Goal: Task Accomplishment & Management: Complete application form

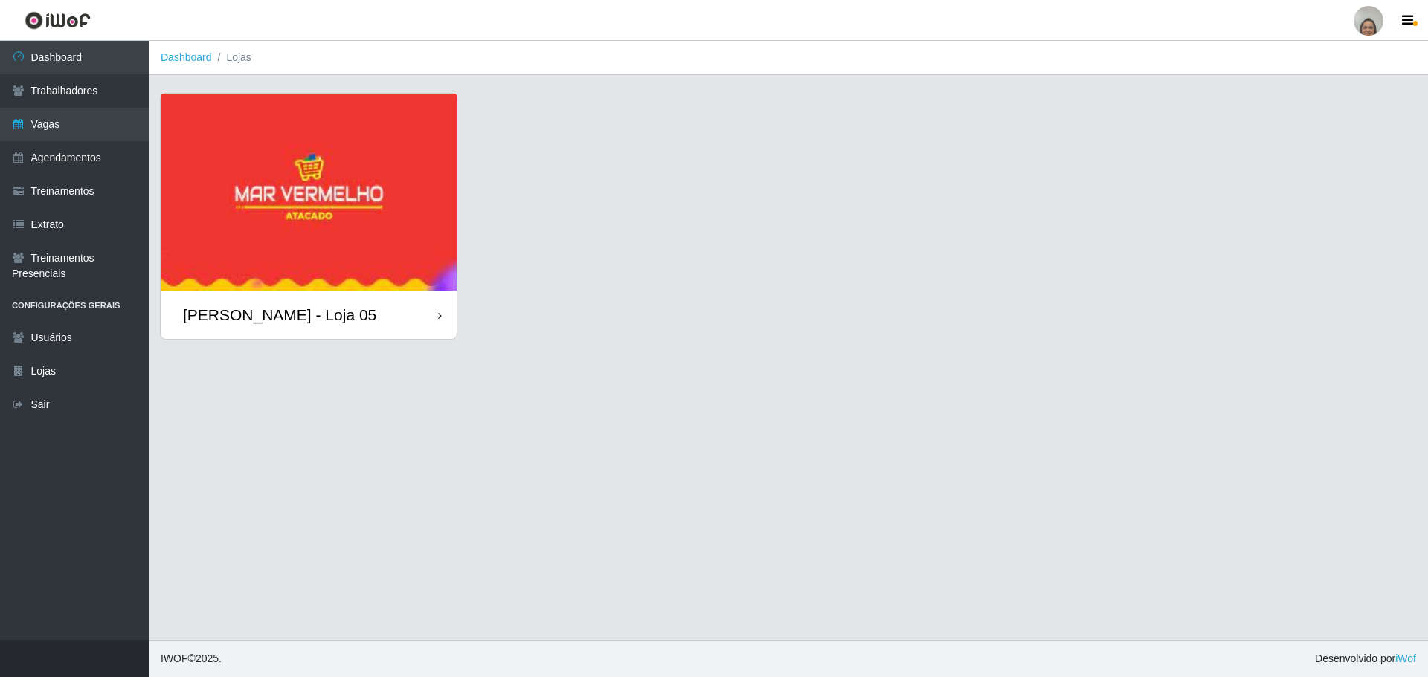
click at [442, 315] on div "[PERSON_NAME] - Loja 05" at bounding box center [309, 315] width 296 height 48
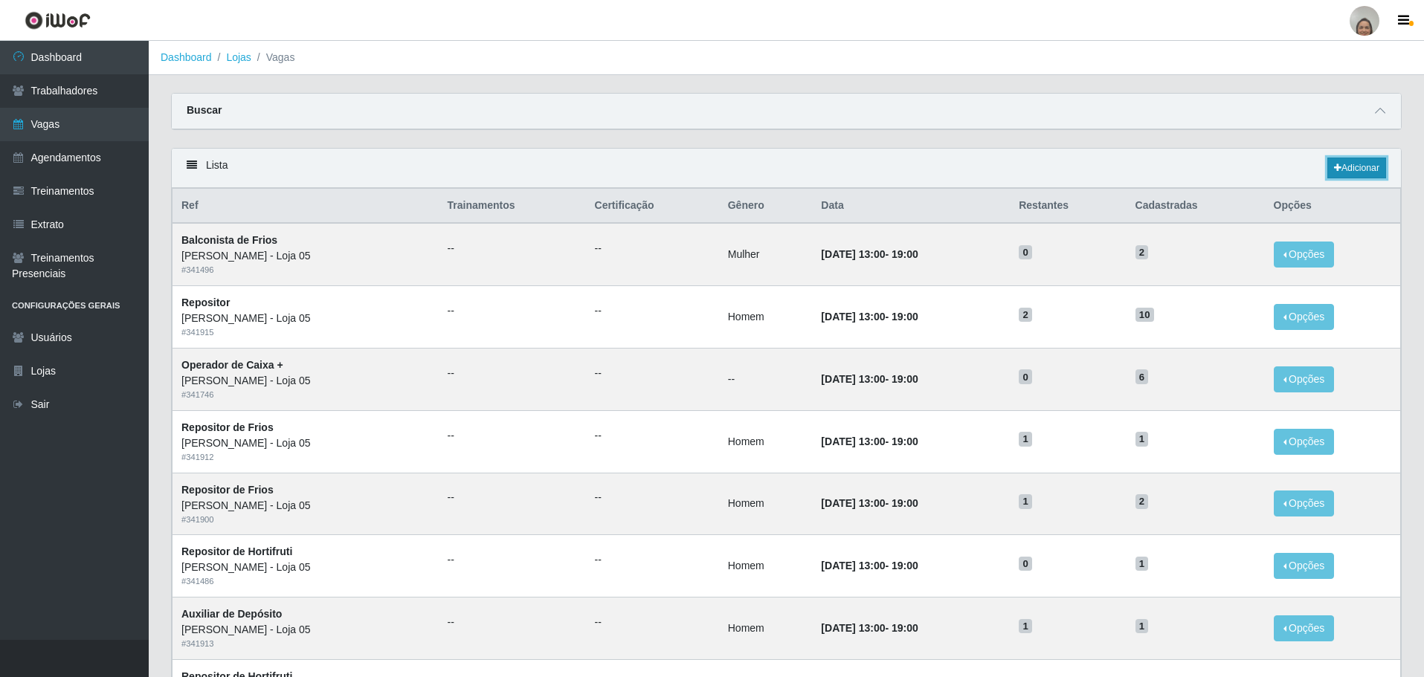
click at [1353, 162] on link "Adicionar" at bounding box center [1356, 168] width 59 height 21
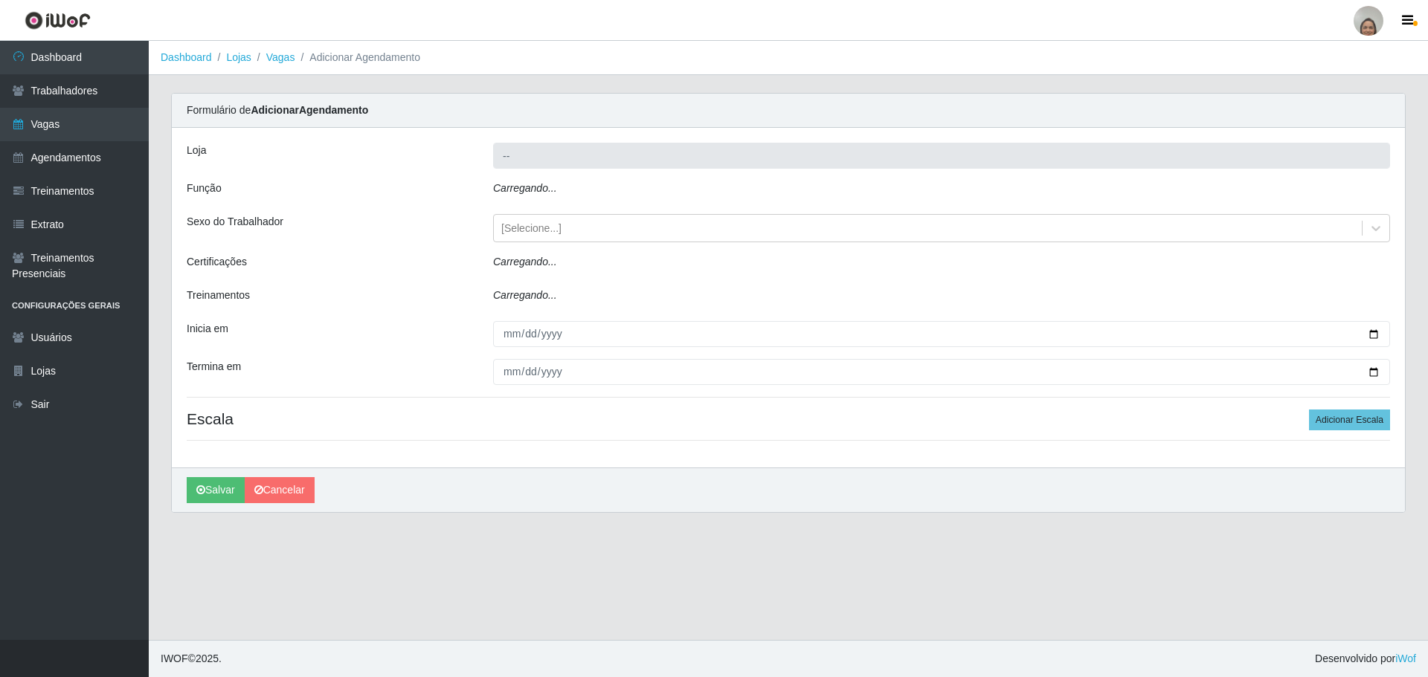
type input "[PERSON_NAME] - Loja 05"
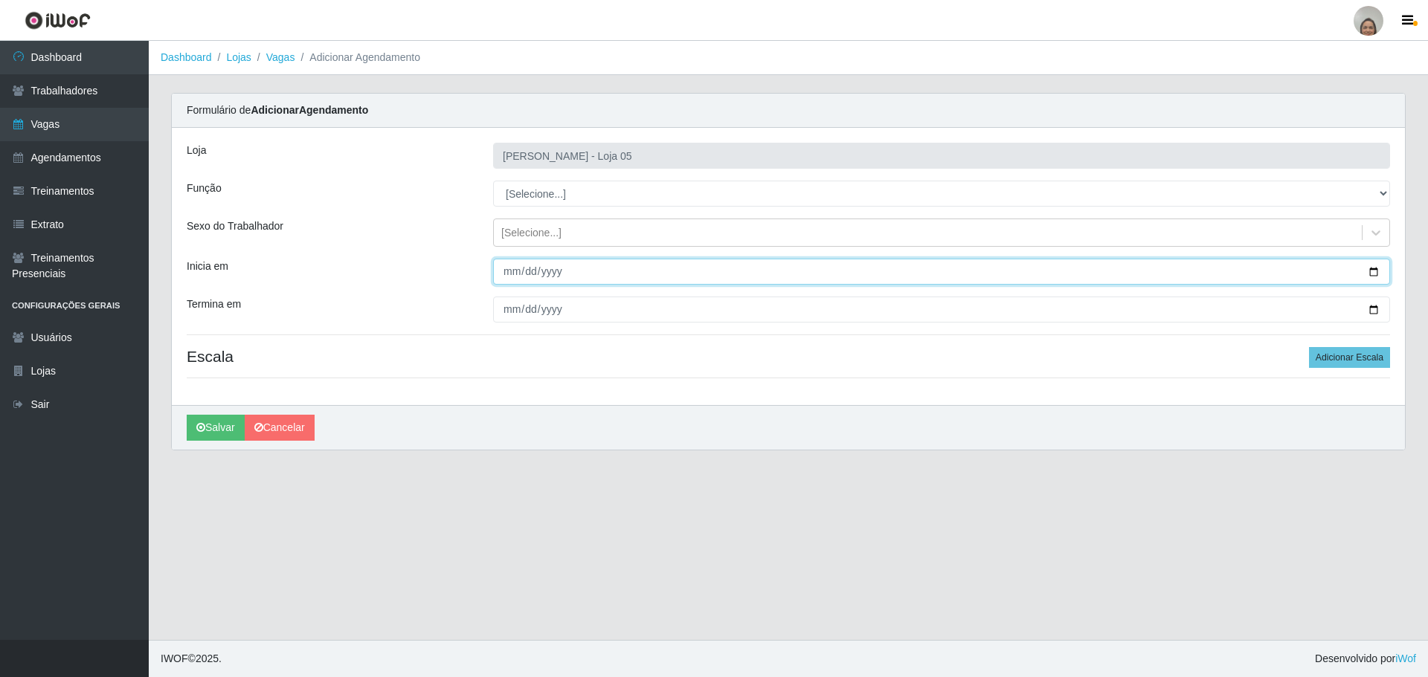
click at [1370, 270] on input "Inicia em" at bounding box center [941, 272] width 897 height 26
type input "[DATE]"
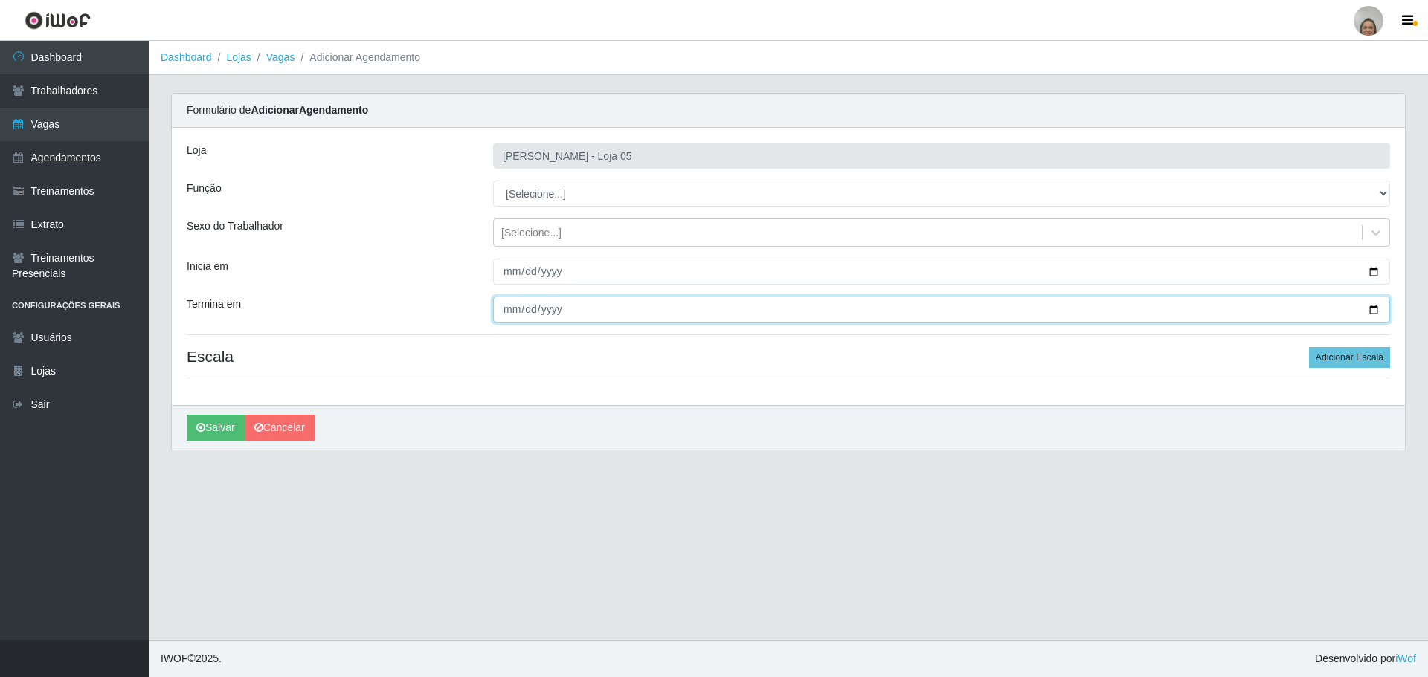
click at [1371, 308] on input "Termina em" at bounding box center [941, 310] width 897 height 26
type input "[DATE]"
click at [558, 179] on div "Loja Mar Vermelho - Loja 05 Função [Selecione...] ASG ASG + ASG ++ Auxiliar de …" at bounding box center [788, 266] width 1233 height 277
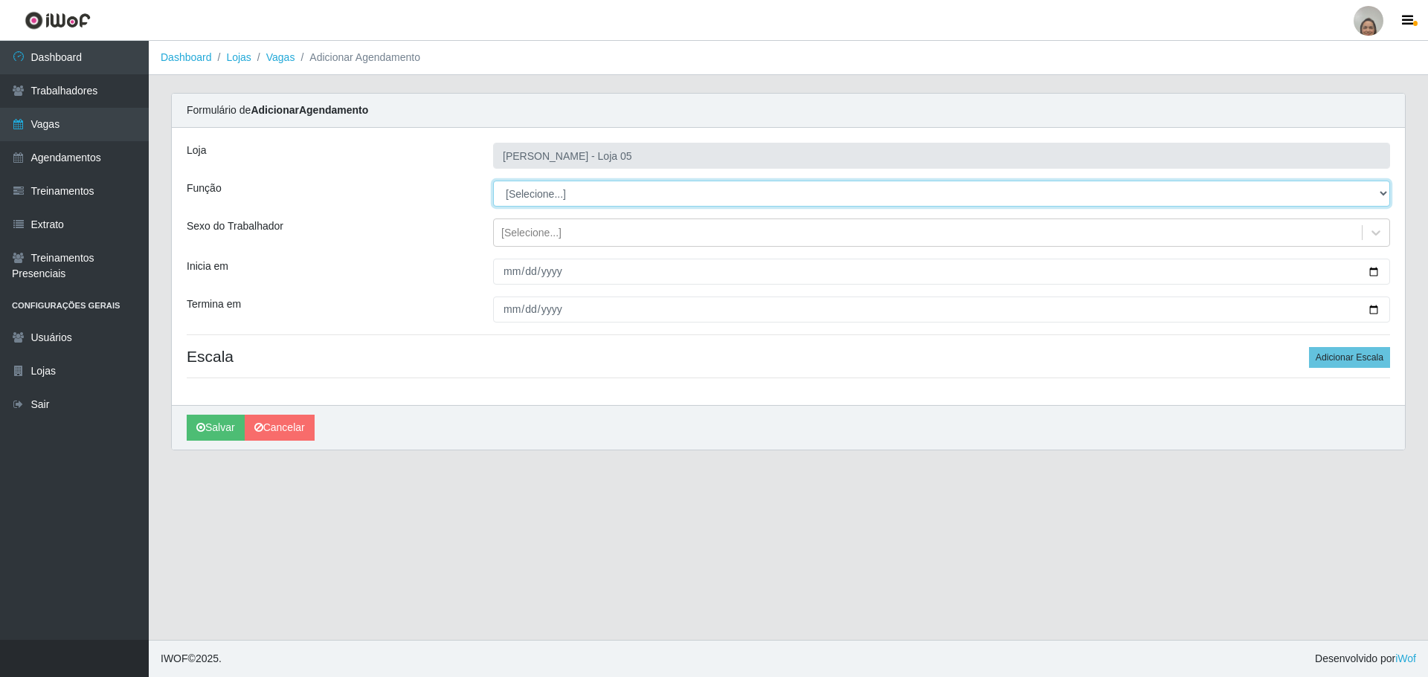
click at [553, 193] on select "[Selecione...] ASG ASG + ASG ++ Auxiliar de Depósito Auxiliar de Depósito + Aux…" at bounding box center [941, 194] width 897 height 26
select select "22"
click at [493, 181] on select "[Selecione...] ASG ASG + ASG ++ Auxiliar de Depósito Auxiliar de Depósito + Aux…" at bounding box center [941, 194] width 897 height 26
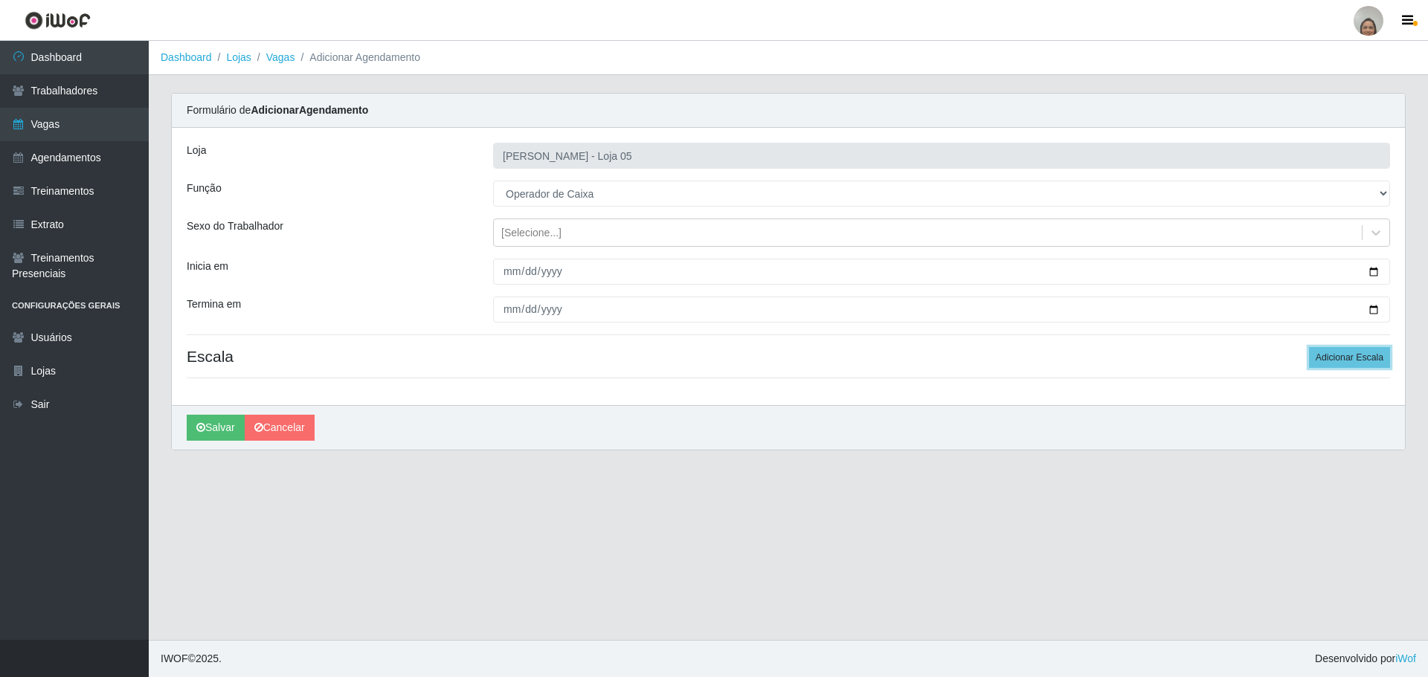
drag, startPoint x: 1343, startPoint y: 359, endPoint x: 839, endPoint y: 274, distance: 511.2
click at [1343, 359] on button "Adicionar Escala" at bounding box center [1349, 357] width 81 height 21
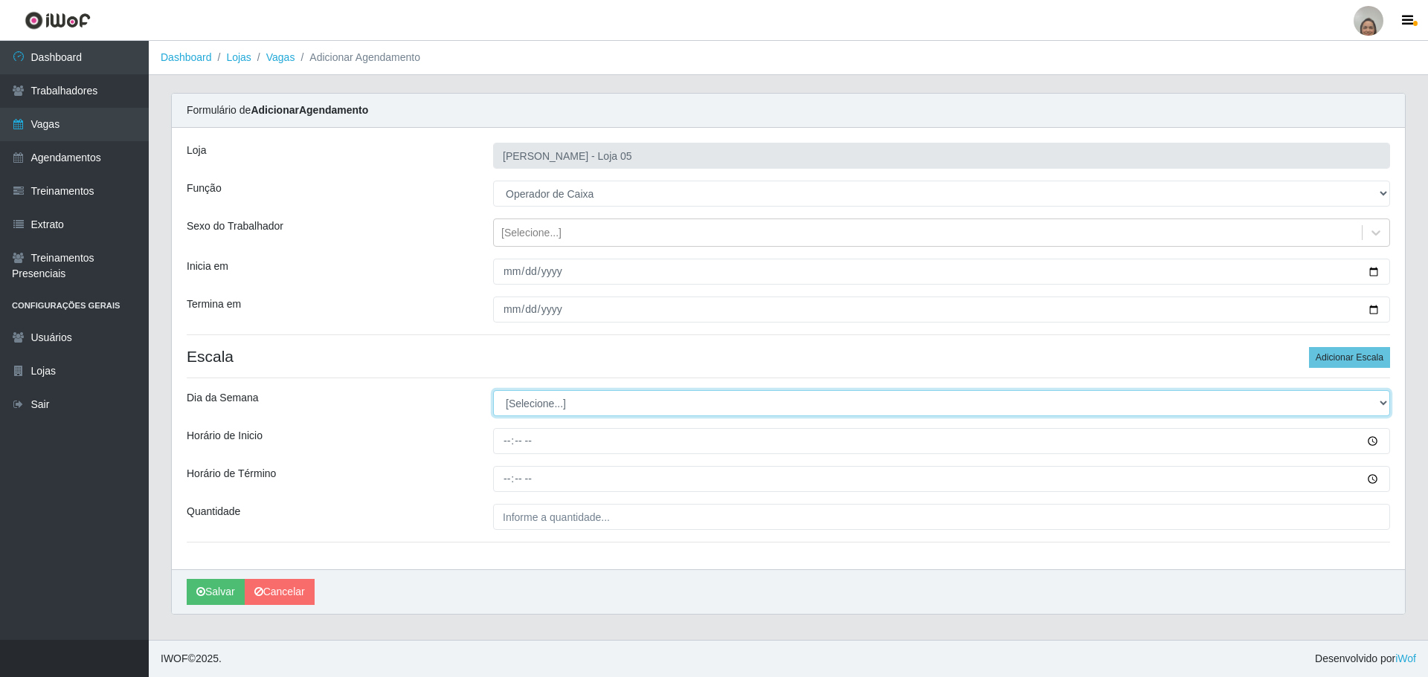
drag, startPoint x: 1384, startPoint y: 399, endPoint x: 1025, endPoint y: 375, distance: 359.2
click at [1384, 399] on select "[Selecione...] Segunda Terça Quarta Quinta Sexta Sábado Domingo" at bounding box center [941, 403] width 897 height 26
click at [493, 390] on select "[Selecione...] Segunda Terça Quarta Quinta Sexta Sábado Domingo" at bounding box center [941, 403] width 897 height 26
drag, startPoint x: 1375, startPoint y: 401, endPoint x: 1271, endPoint y: 401, distance: 104.8
click at [1375, 401] on select "[Selecione...] Segunda Terça Quarta Quinta Sexta Sábado Domingo" at bounding box center [941, 403] width 897 height 26
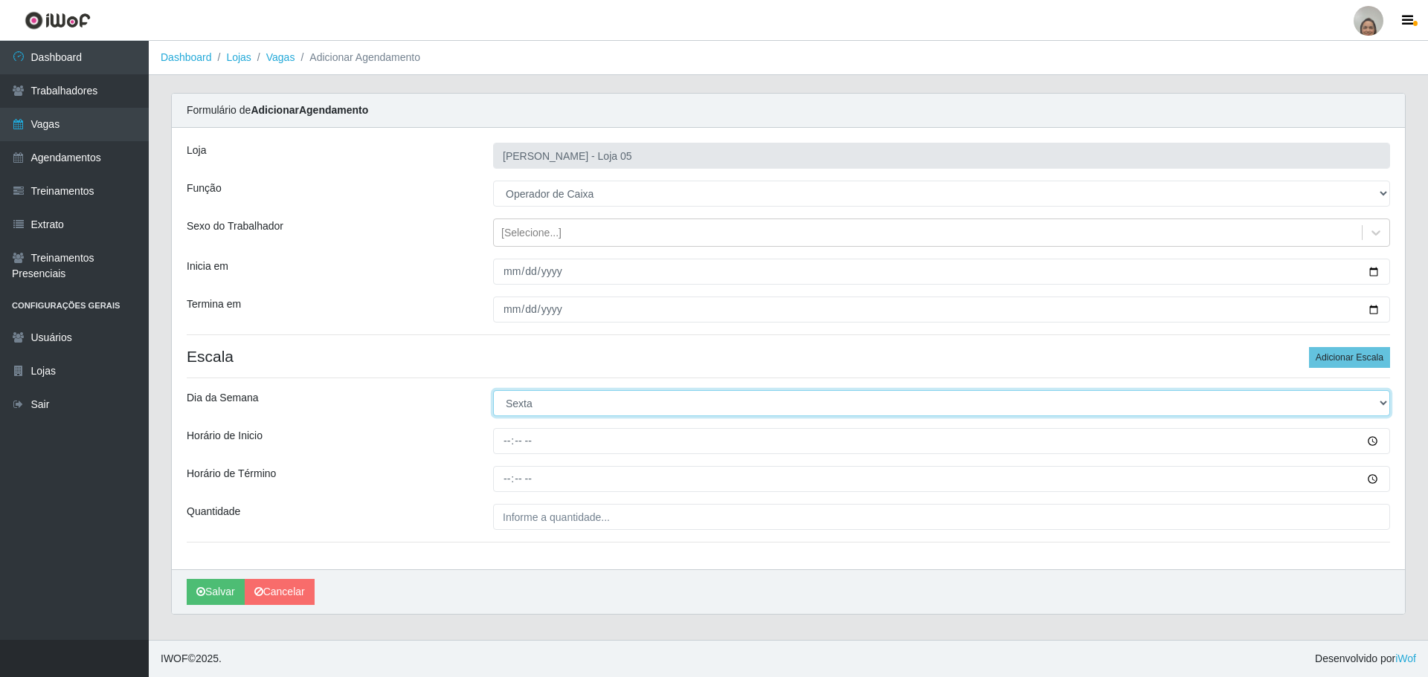
select select "4"
click at [493, 390] on select "[Selecione...] Segunda Terça Quarta Quinta Sexta Sábado Domingo" at bounding box center [941, 403] width 897 height 26
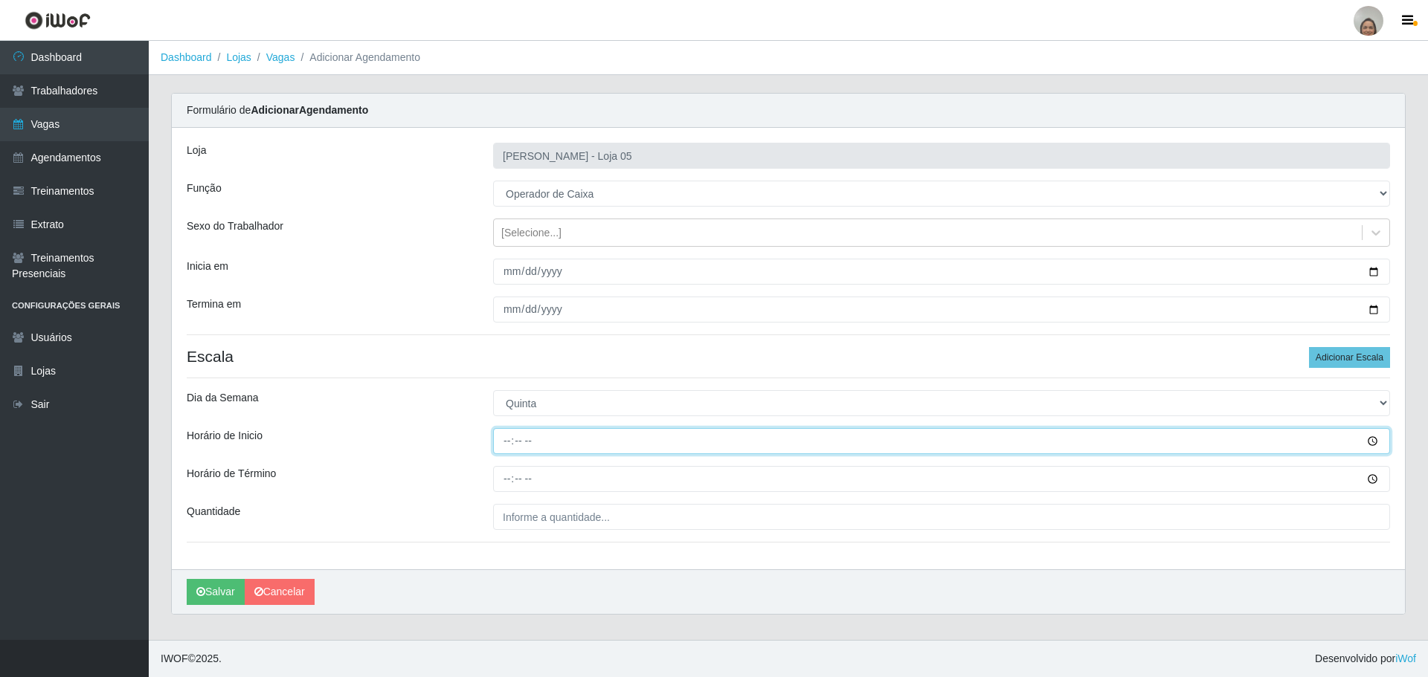
click at [499, 439] on input "Horário de Inicio" at bounding box center [941, 441] width 897 height 26
type input "09:20"
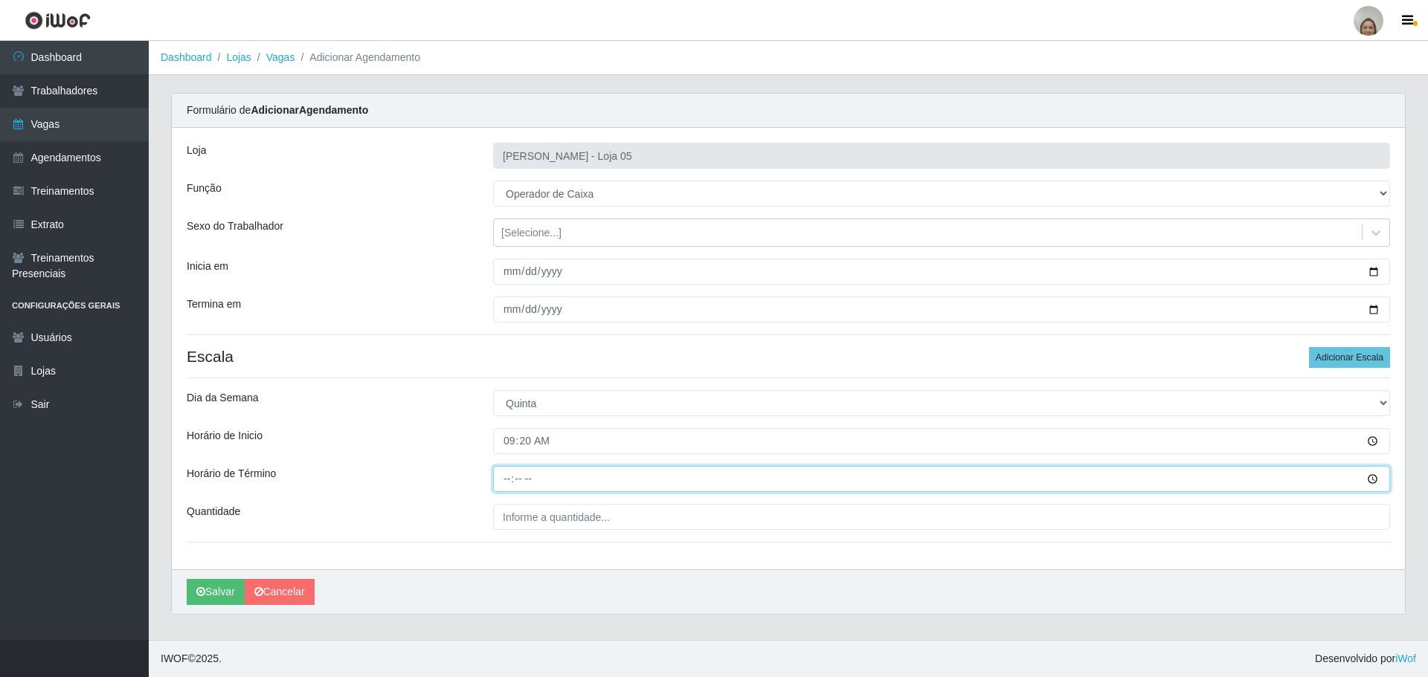
click at [501, 475] on input "Horário de Término" at bounding box center [941, 479] width 897 height 26
type input "15:20"
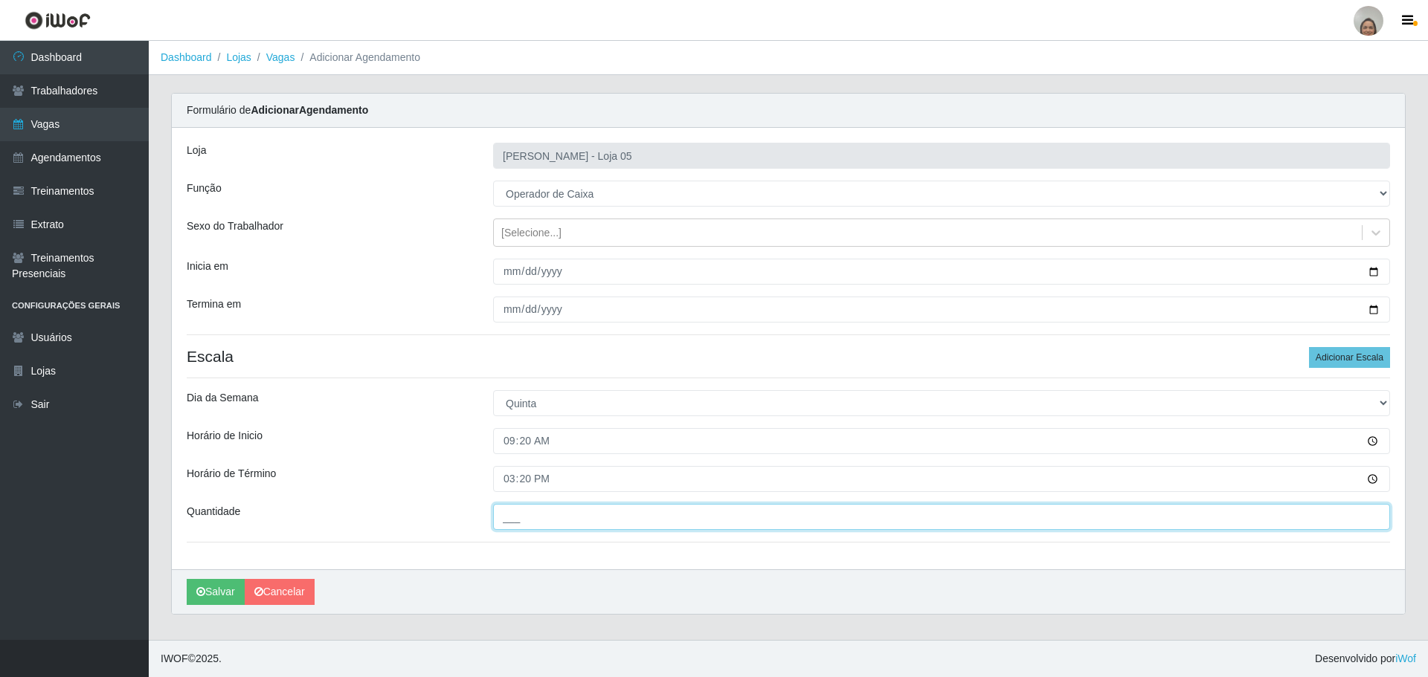
click at [510, 527] on input "___" at bounding box center [941, 517] width 897 height 26
type input "1__"
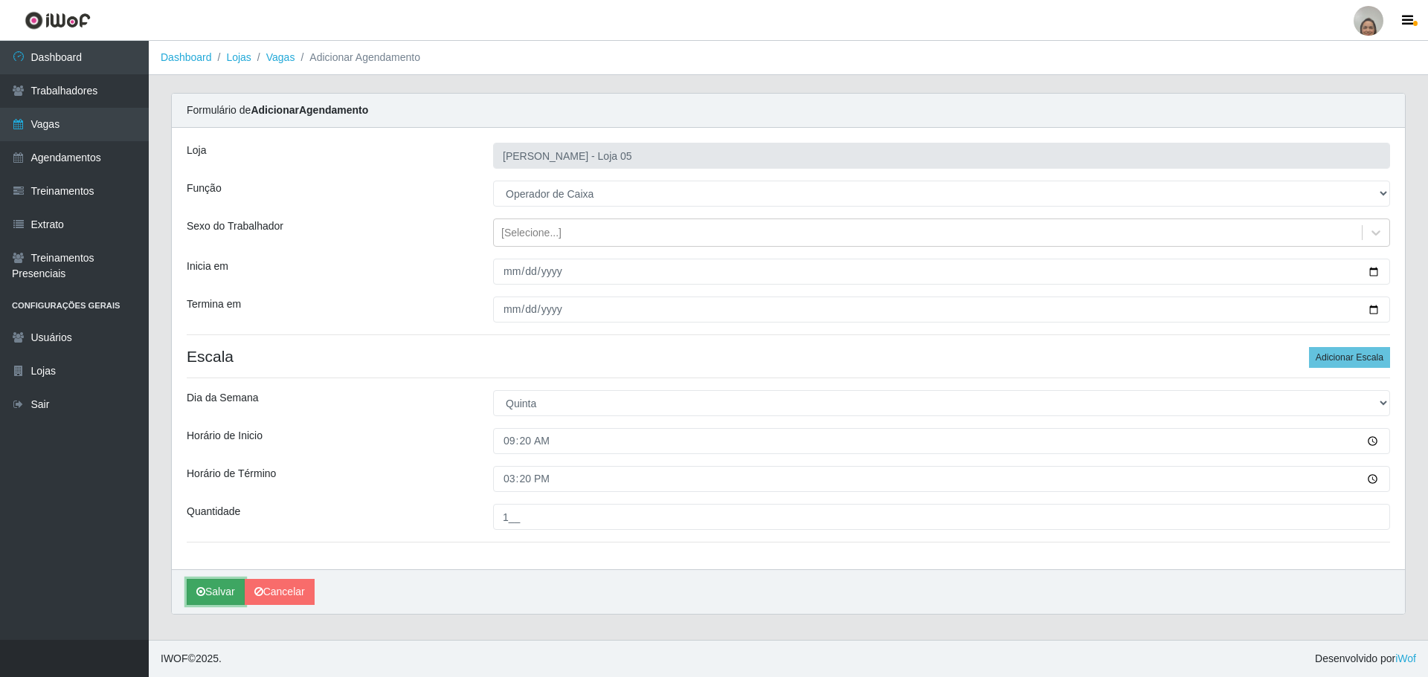
click at [204, 590] on icon "submit" at bounding box center [200, 592] width 9 height 10
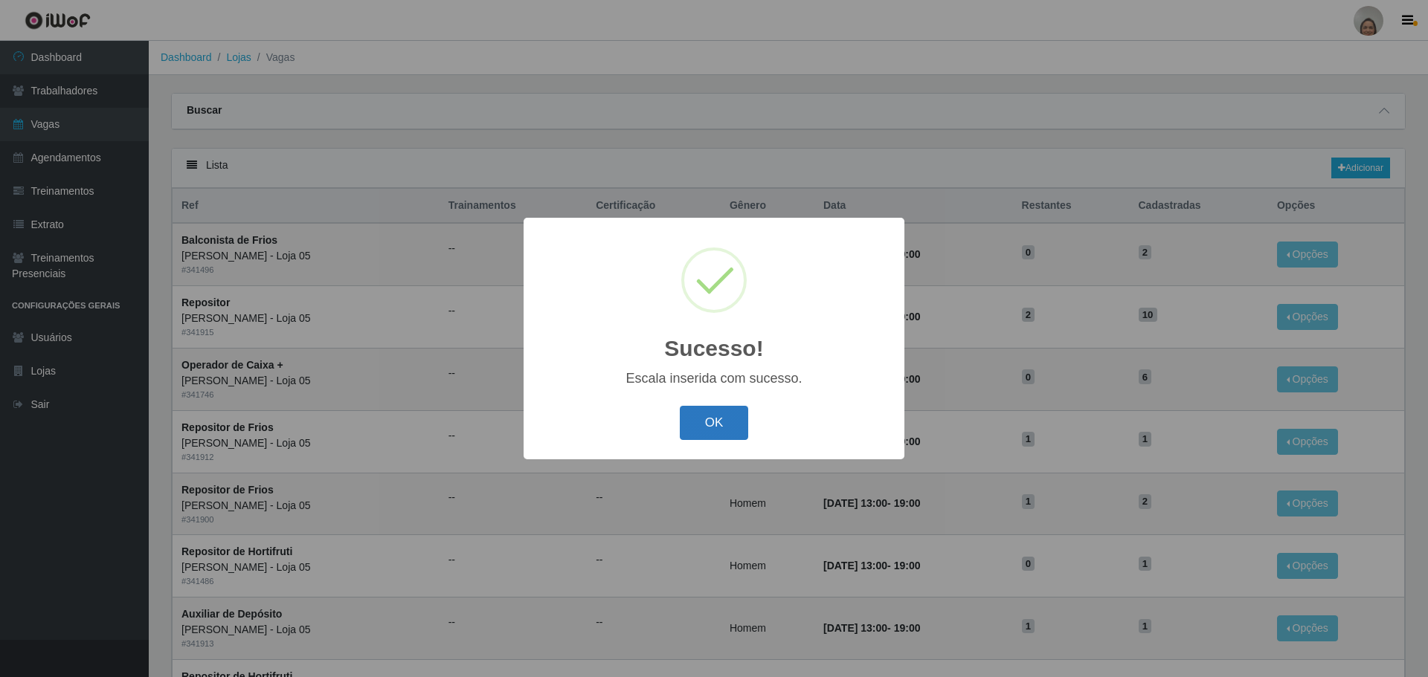
click at [717, 410] on button "OK" at bounding box center [714, 423] width 69 height 35
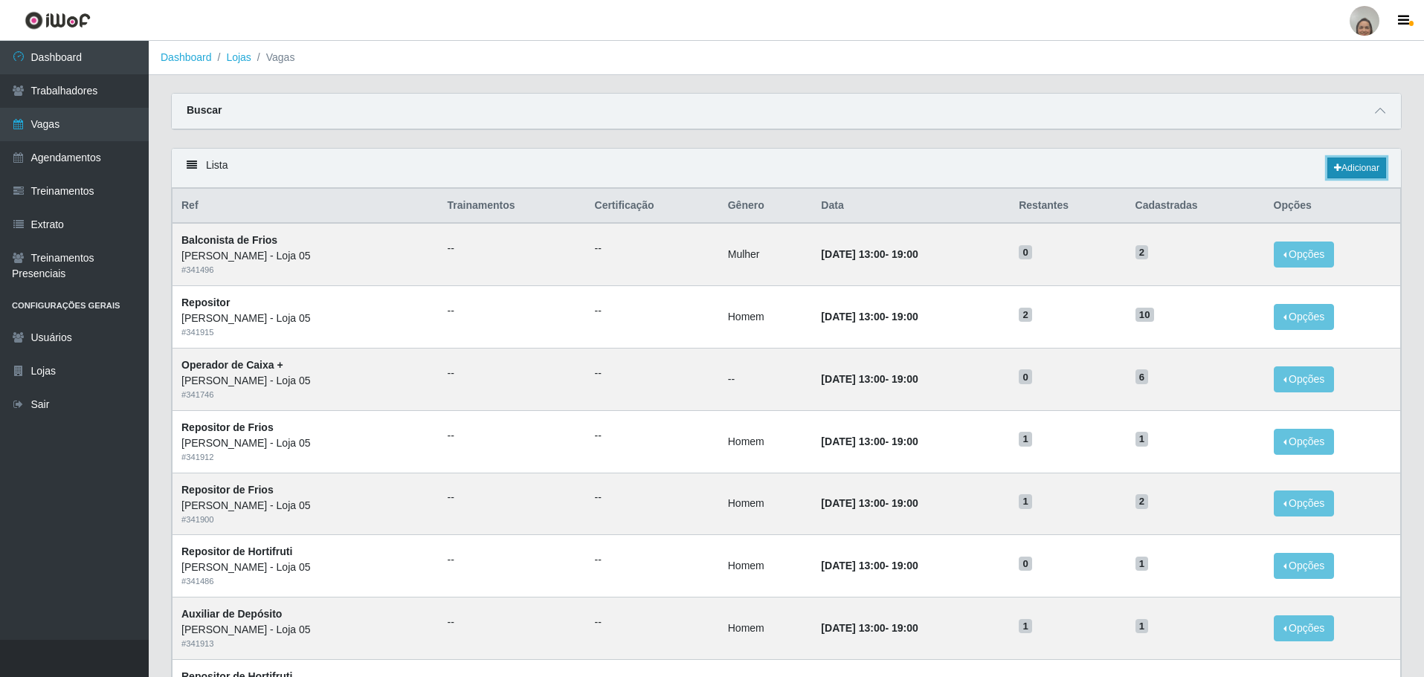
click at [1347, 166] on link "Adicionar" at bounding box center [1356, 168] width 59 height 21
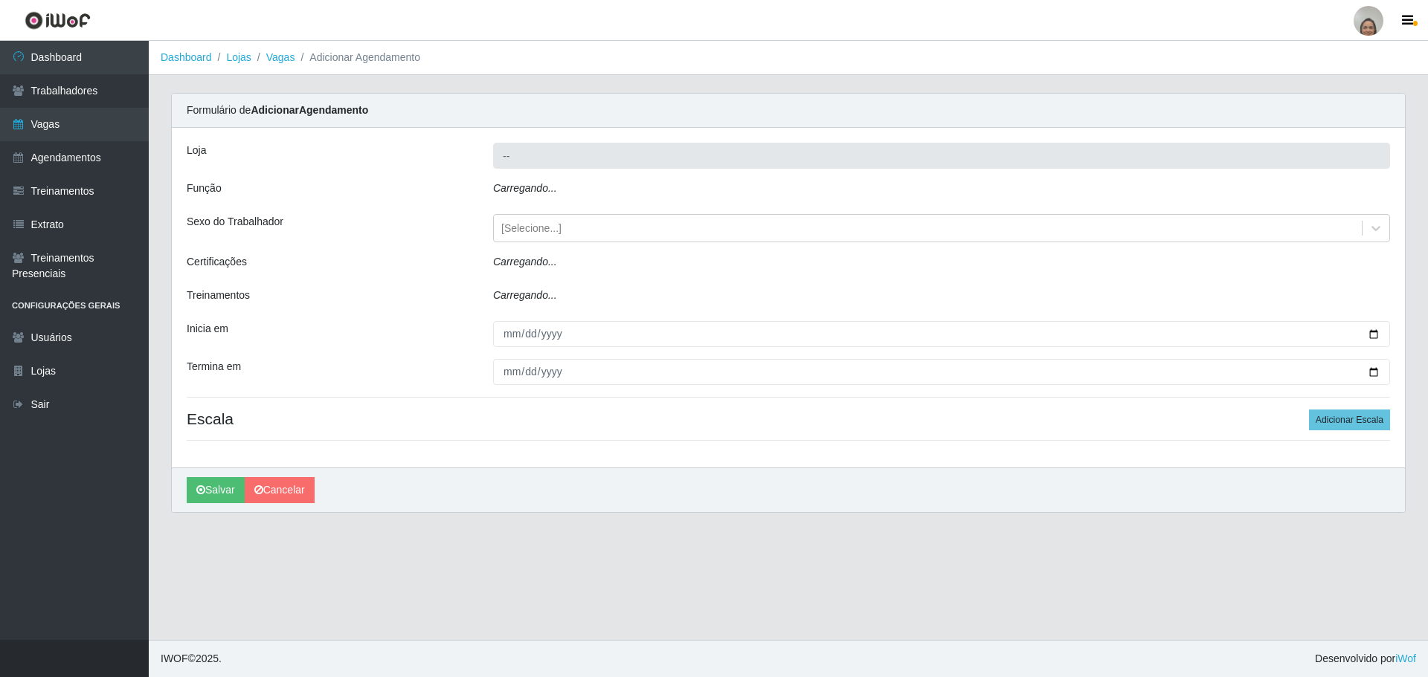
type input "[PERSON_NAME] - Loja 05"
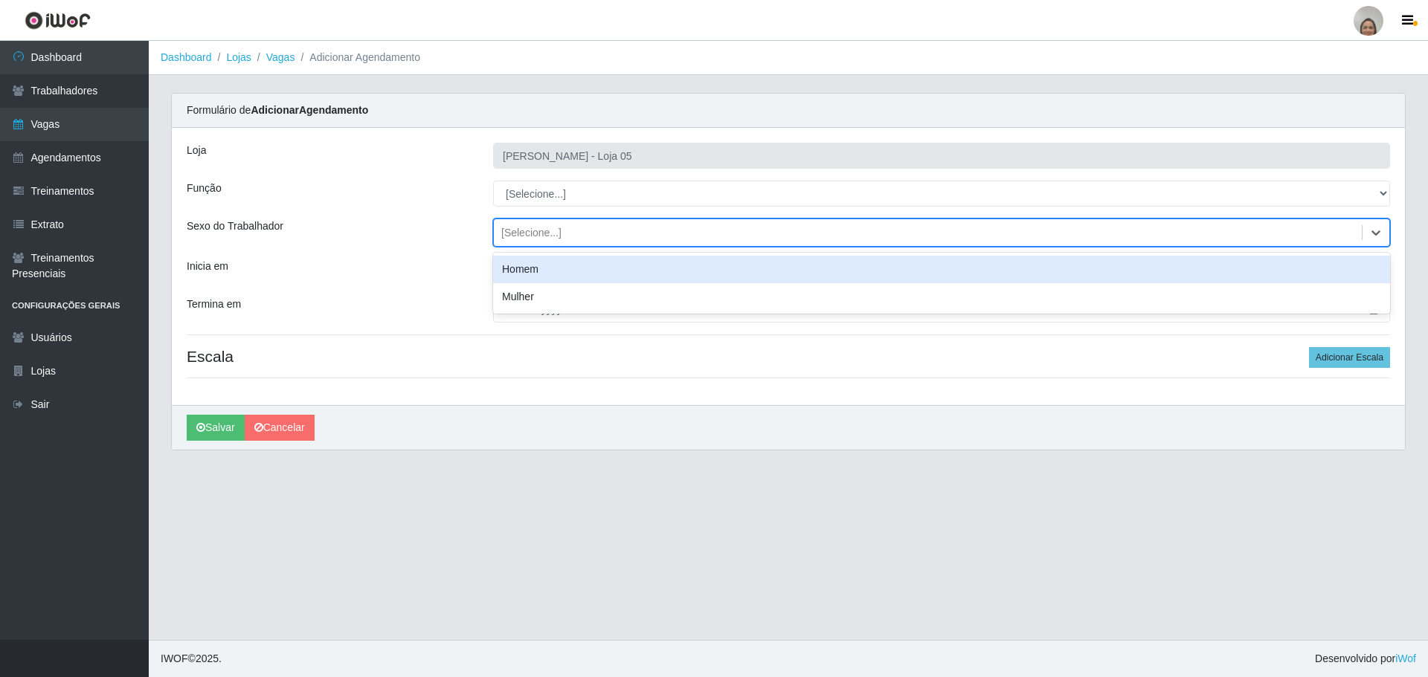
click at [556, 225] on div "[Selecione...]" at bounding box center [531, 233] width 60 height 16
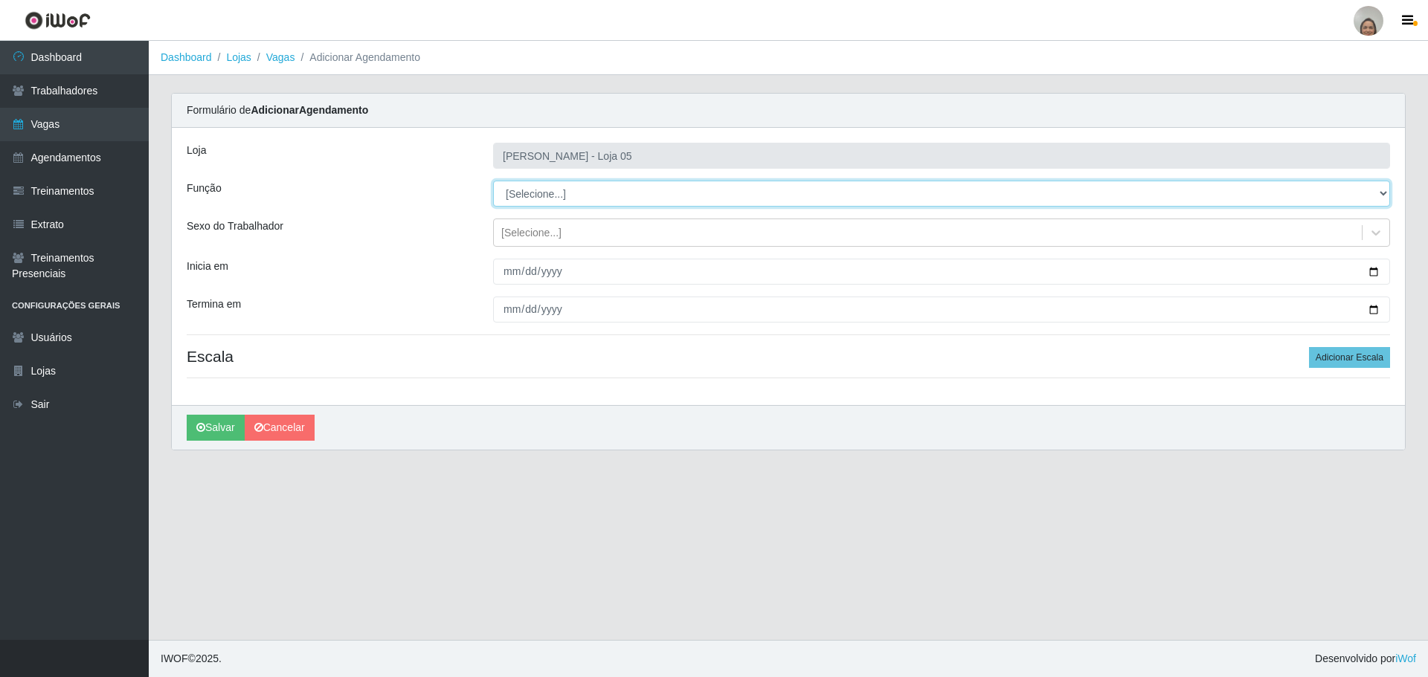
click at [576, 199] on select "[Selecione...] ASG ASG + ASG ++ Auxiliar de Depósito Auxiliar de Depósito + Aux…" at bounding box center [941, 194] width 897 height 26
select select "22"
click at [493, 181] on select "[Selecione...] ASG ASG + ASG ++ Auxiliar de Depósito Auxiliar de Depósito + Aux…" at bounding box center [941, 194] width 897 height 26
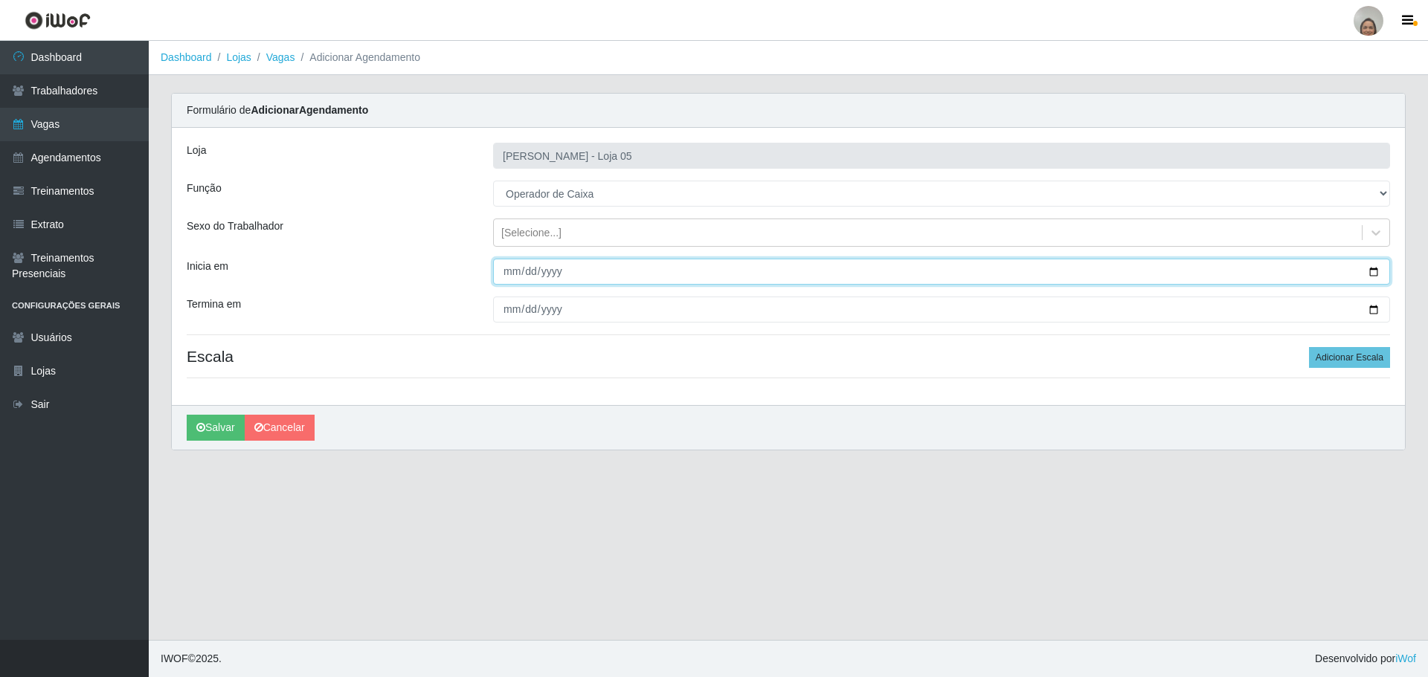
click at [1370, 270] on input "Inicia em" at bounding box center [941, 272] width 897 height 26
type input "[DATE]"
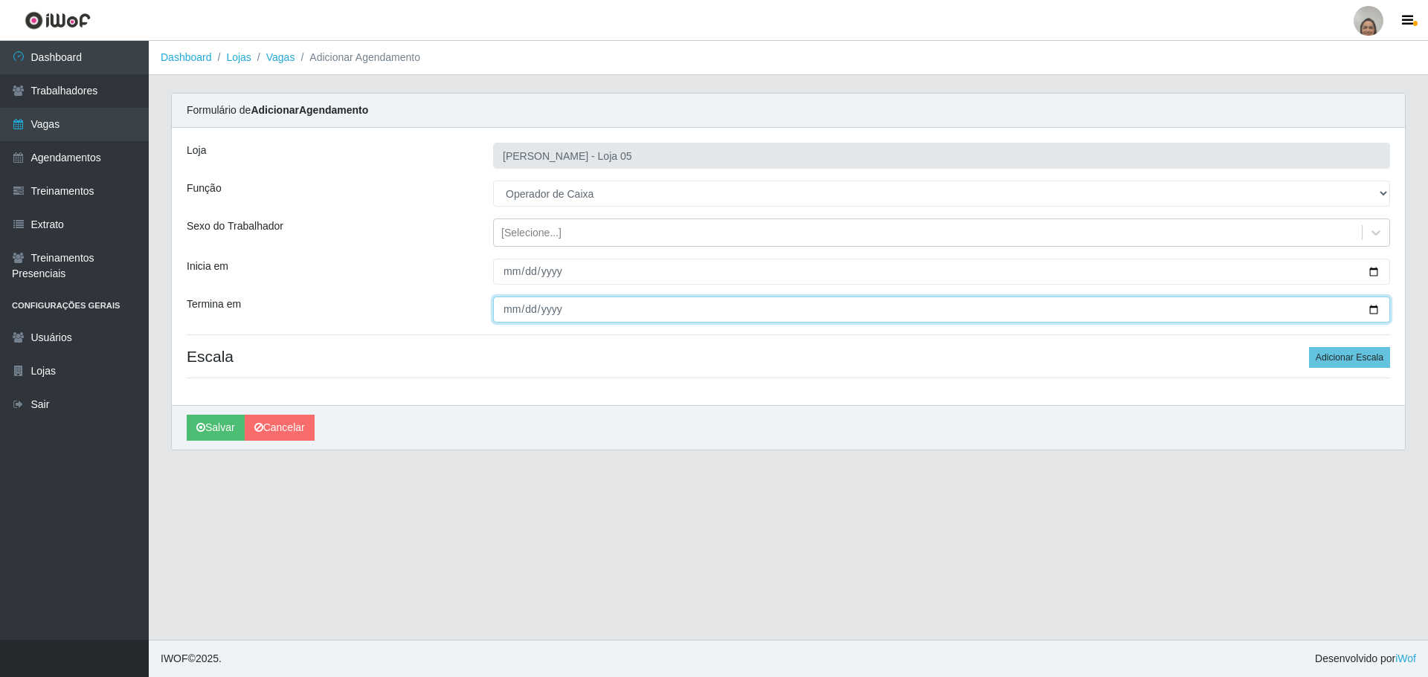
click at [1362, 303] on input "Termina em" at bounding box center [941, 310] width 897 height 26
click at [1372, 308] on input "Termina em" at bounding box center [941, 310] width 897 height 26
type input "[DATE]"
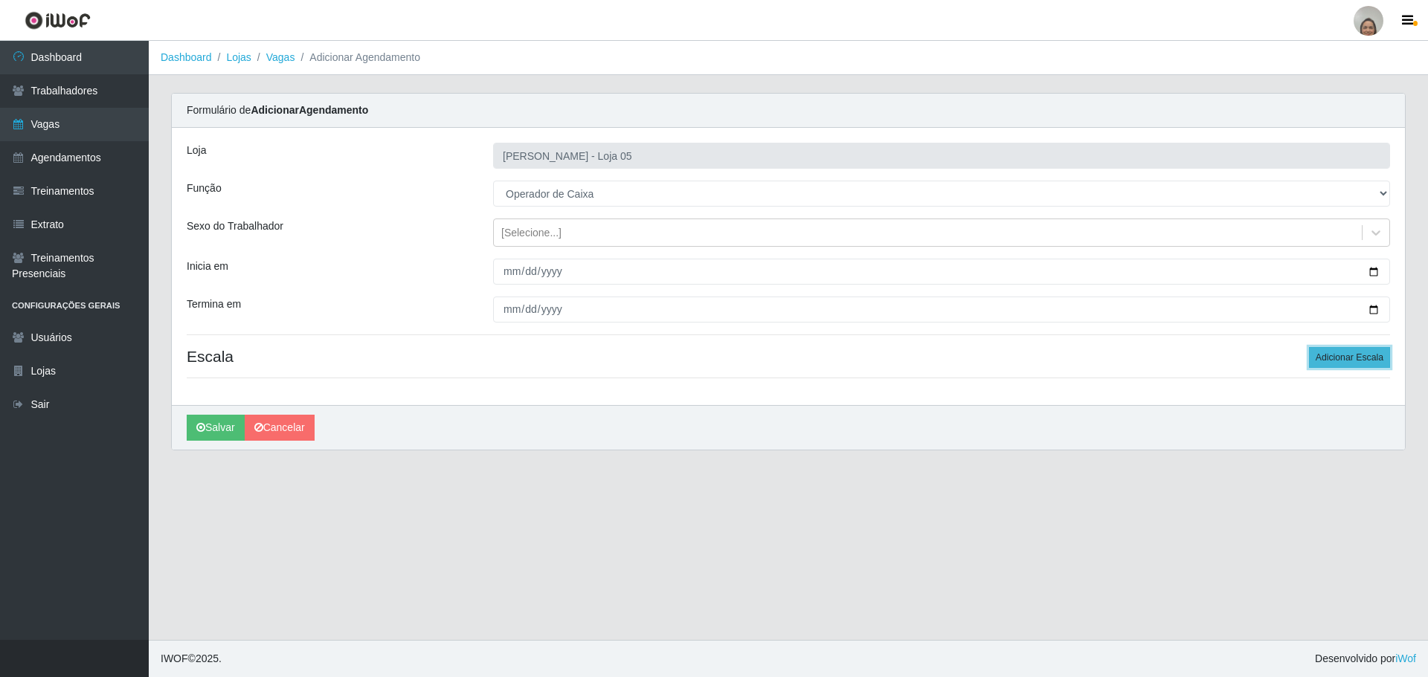
click at [1326, 355] on button "Adicionar Escala" at bounding box center [1349, 357] width 81 height 21
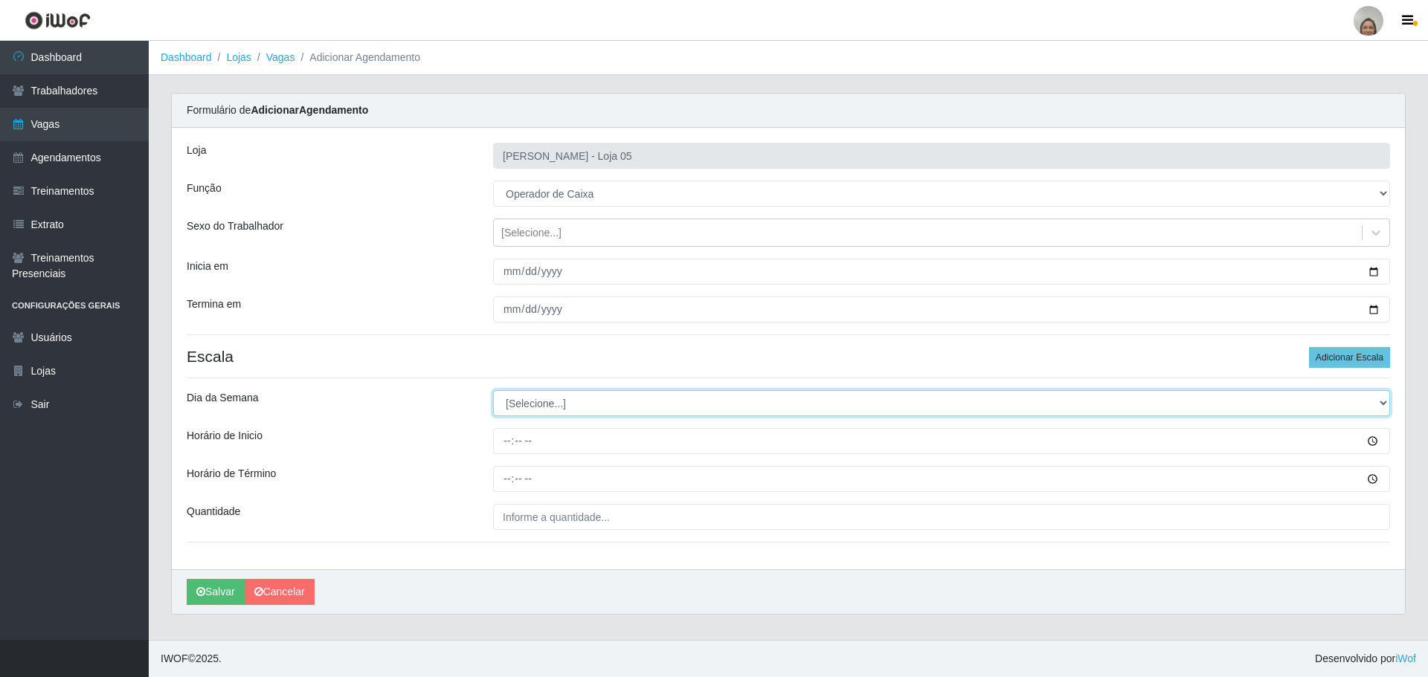
click at [562, 404] on select "[Selecione...] Segunda Terça Quarta Quinta Sexta Sábado Domingo" at bounding box center [941, 403] width 897 height 26
select select "4"
click at [493, 390] on select "[Selecione...] Segunda Terça Quarta Quinta Sexta Sábado Domingo" at bounding box center [941, 403] width 897 height 26
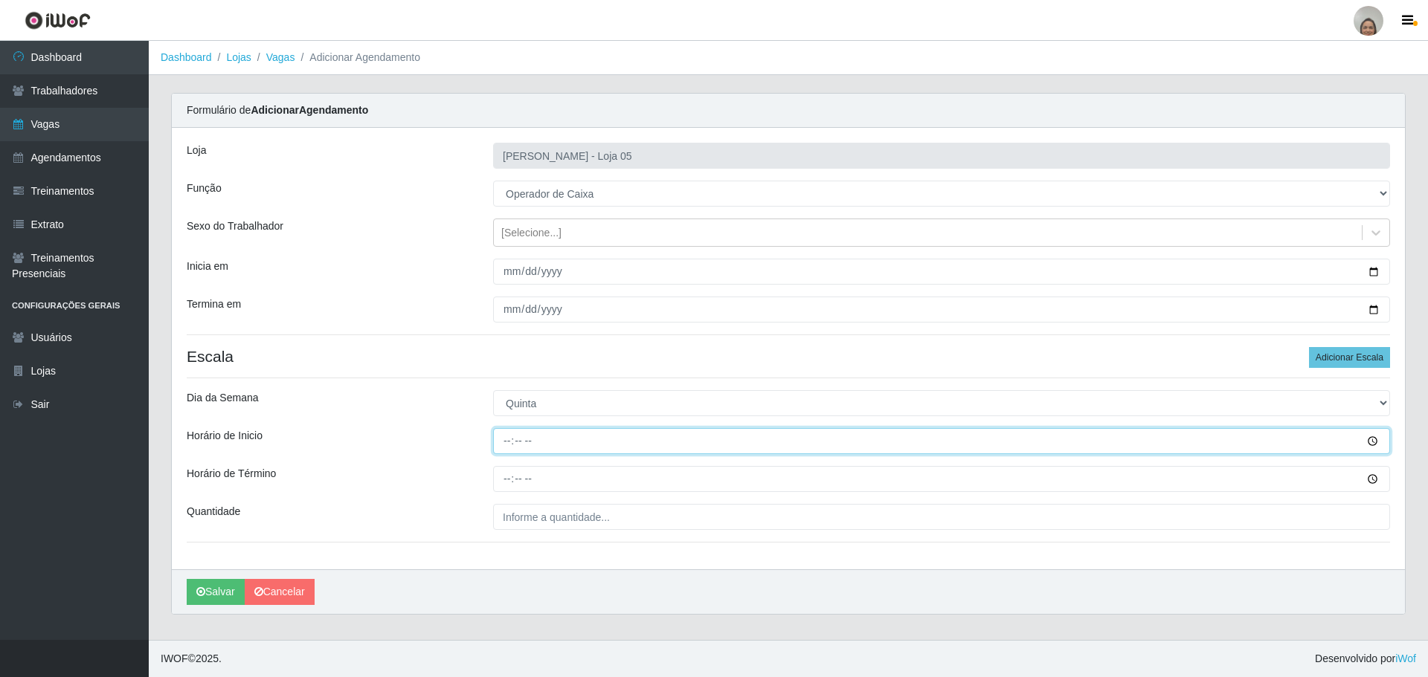
click at [503, 439] on input "Horário de Inicio" at bounding box center [941, 441] width 897 height 26
type input "16:20"
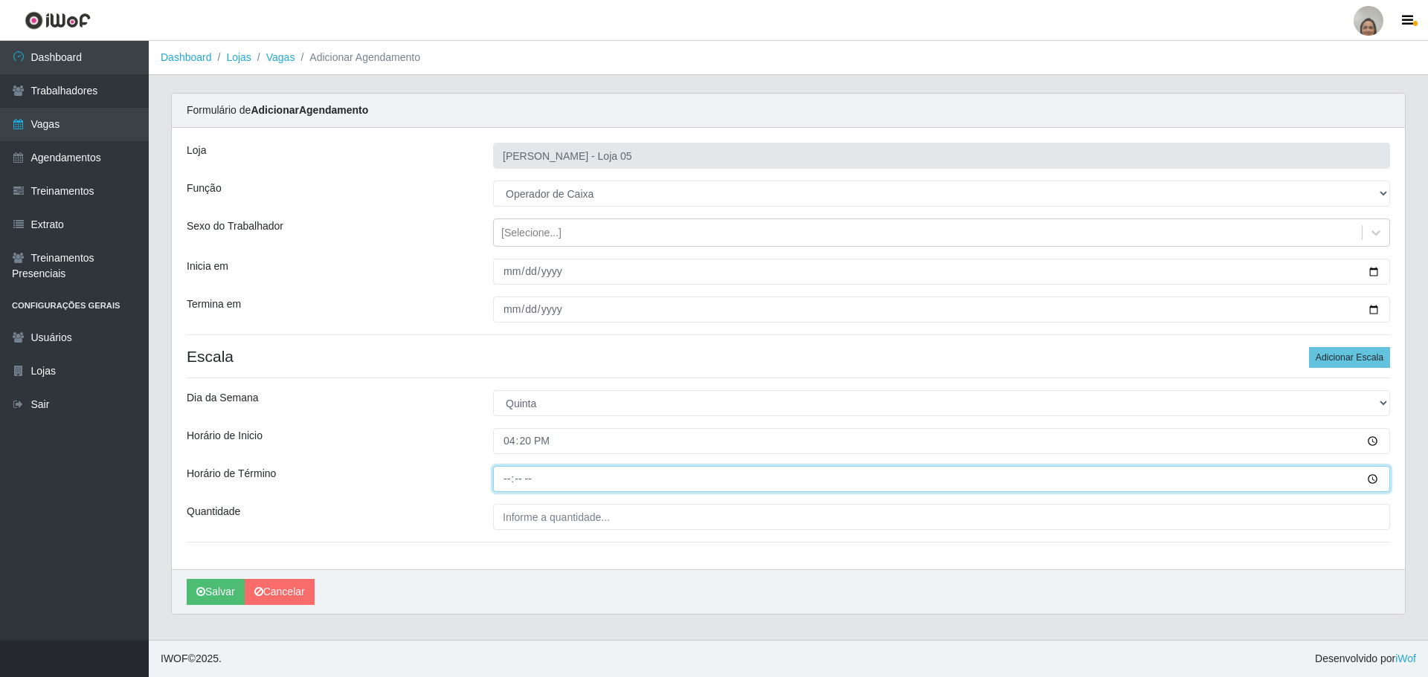
click at [498, 473] on input "Horário de Término" at bounding box center [941, 479] width 897 height 26
type input "22:20"
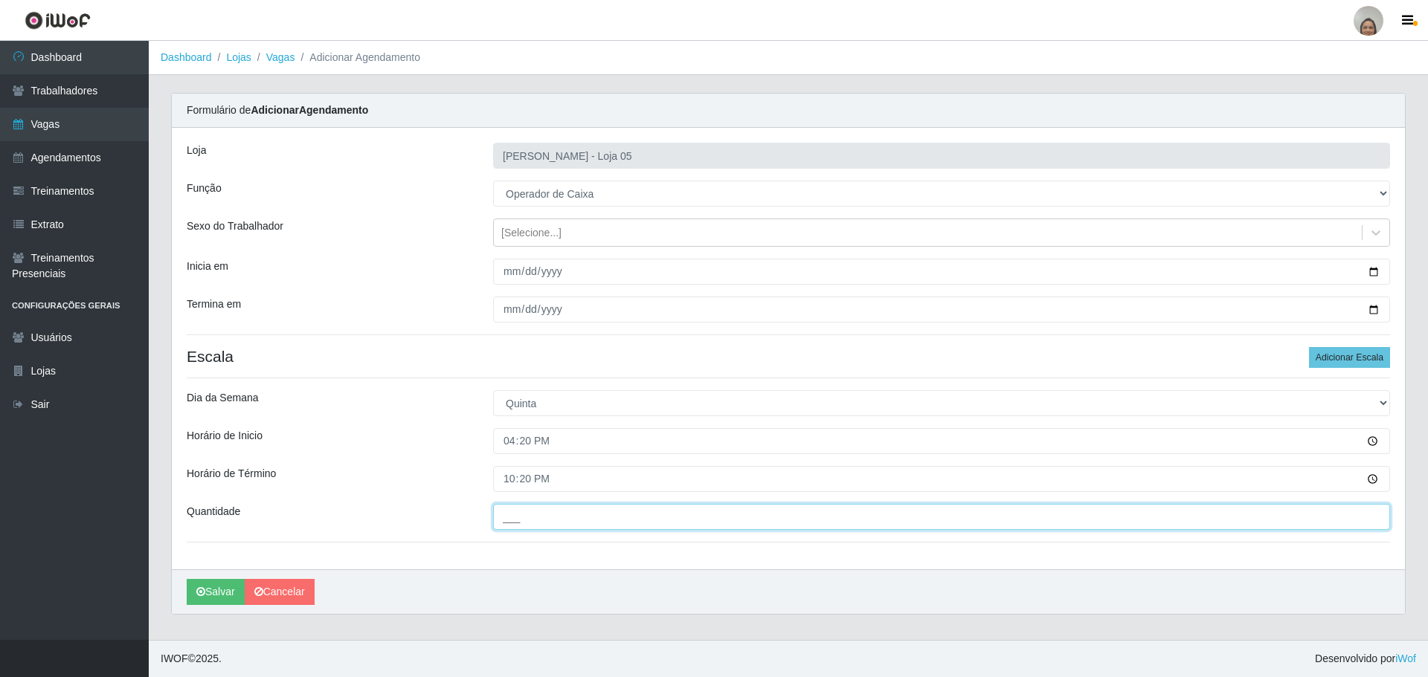
click at [534, 521] on input "___" at bounding box center [941, 517] width 897 height 26
type input "1__"
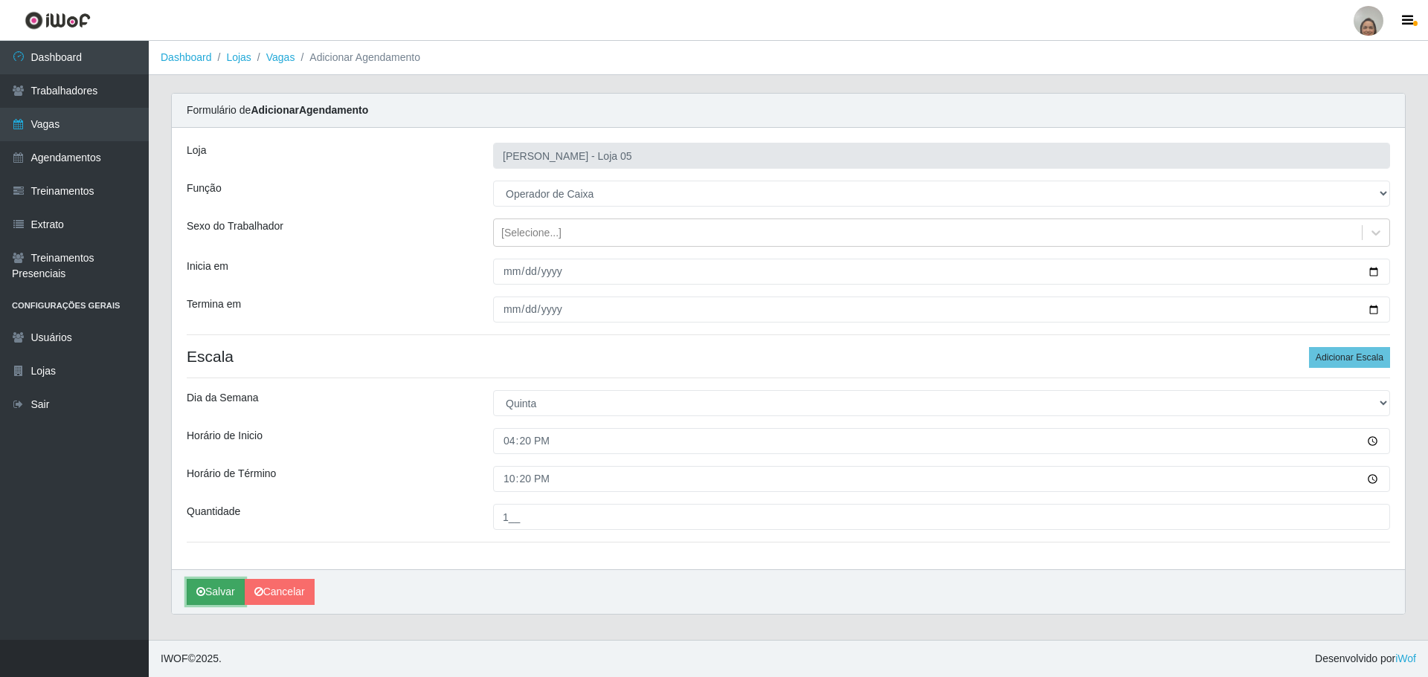
click at [217, 592] on button "Salvar" at bounding box center [216, 592] width 58 height 26
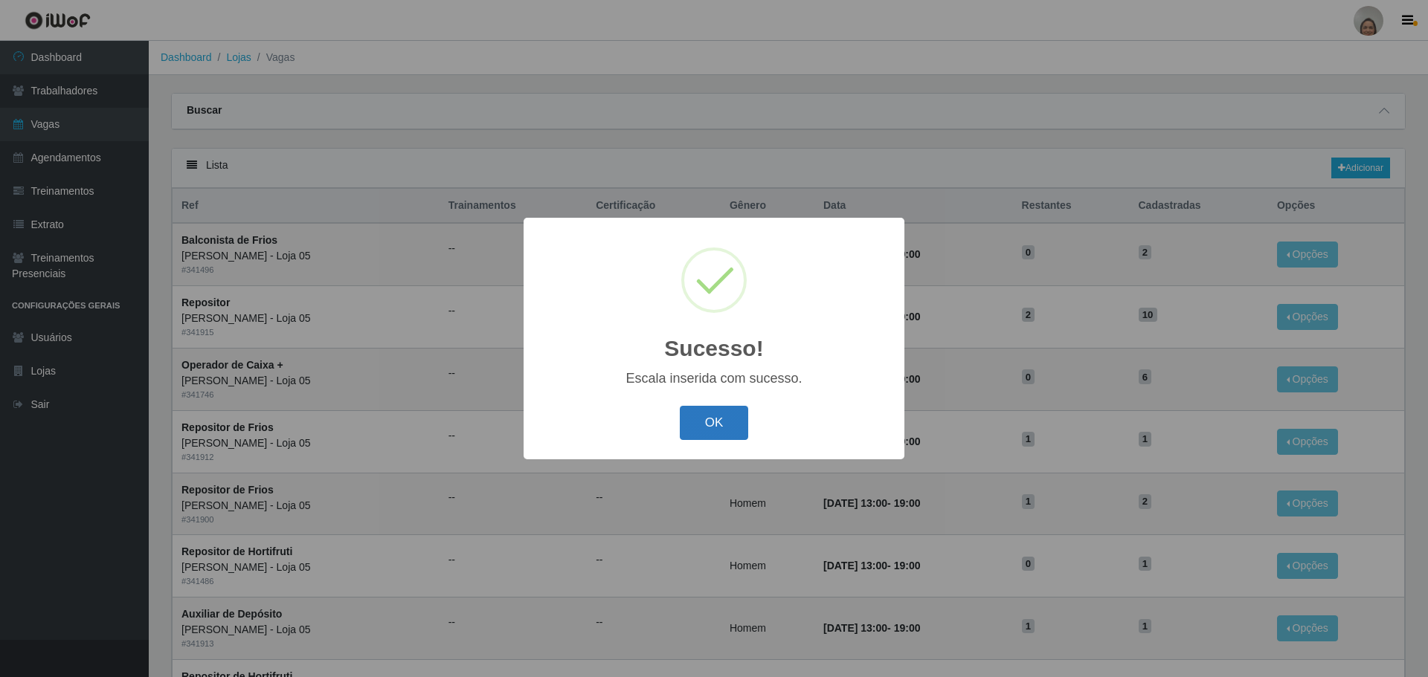
click at [720, 412] on button "OK" at bounding box center [714, 423] width 69 height 35
